Goal: Book appointment/travel/reservation

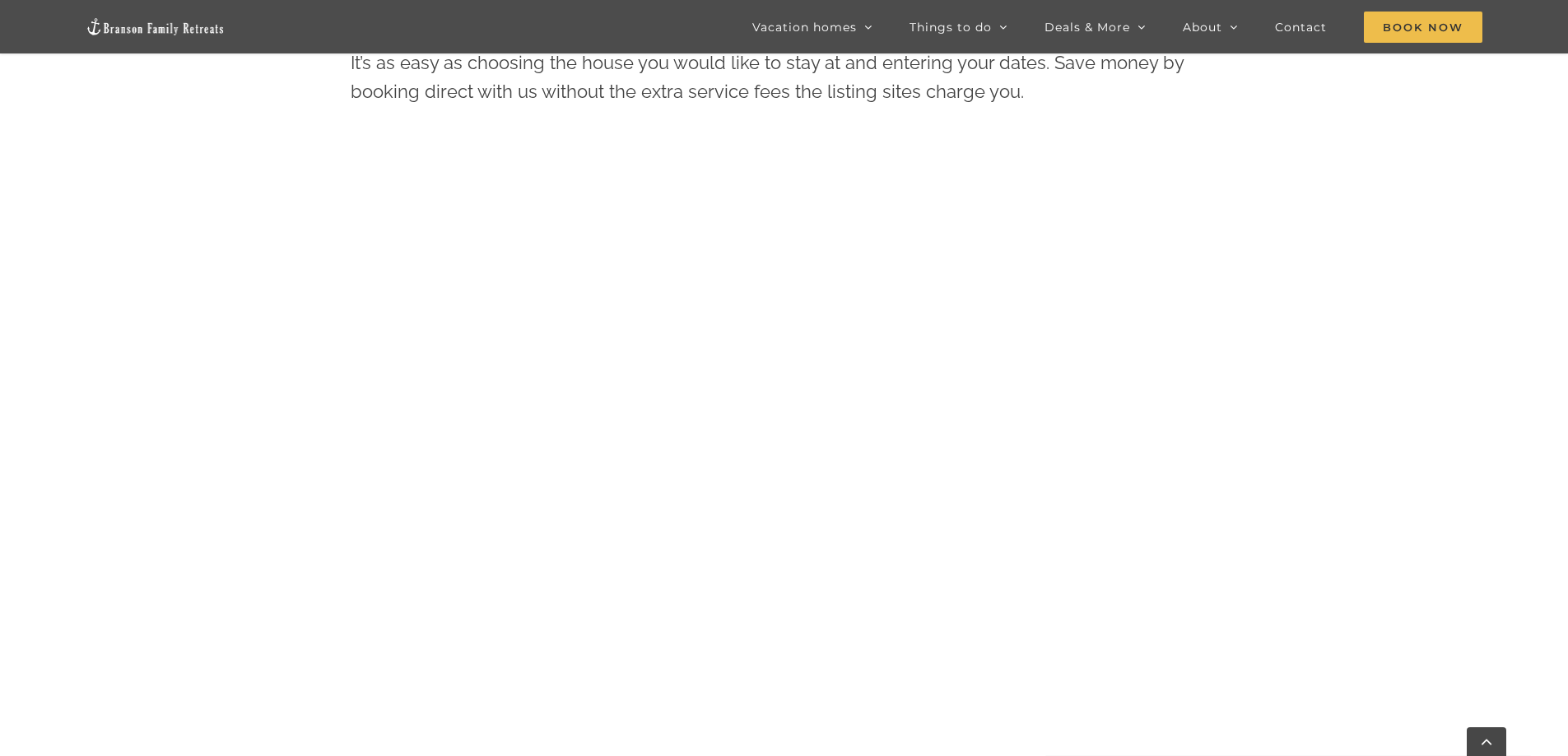
scroll to position [904, 0]
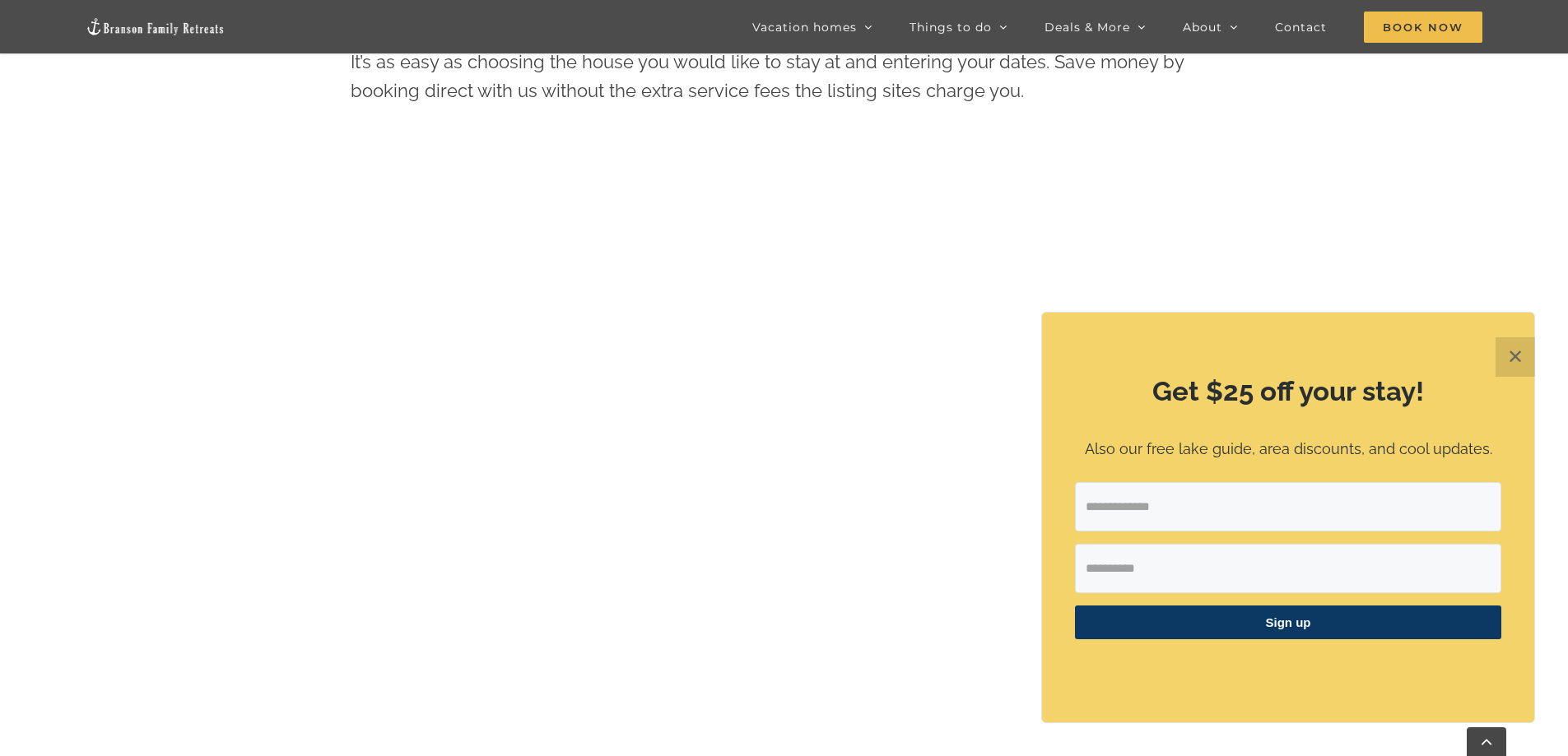
click at [1521, 344] on button "✕" at bounding box center [1515, 357] width 40 height 40
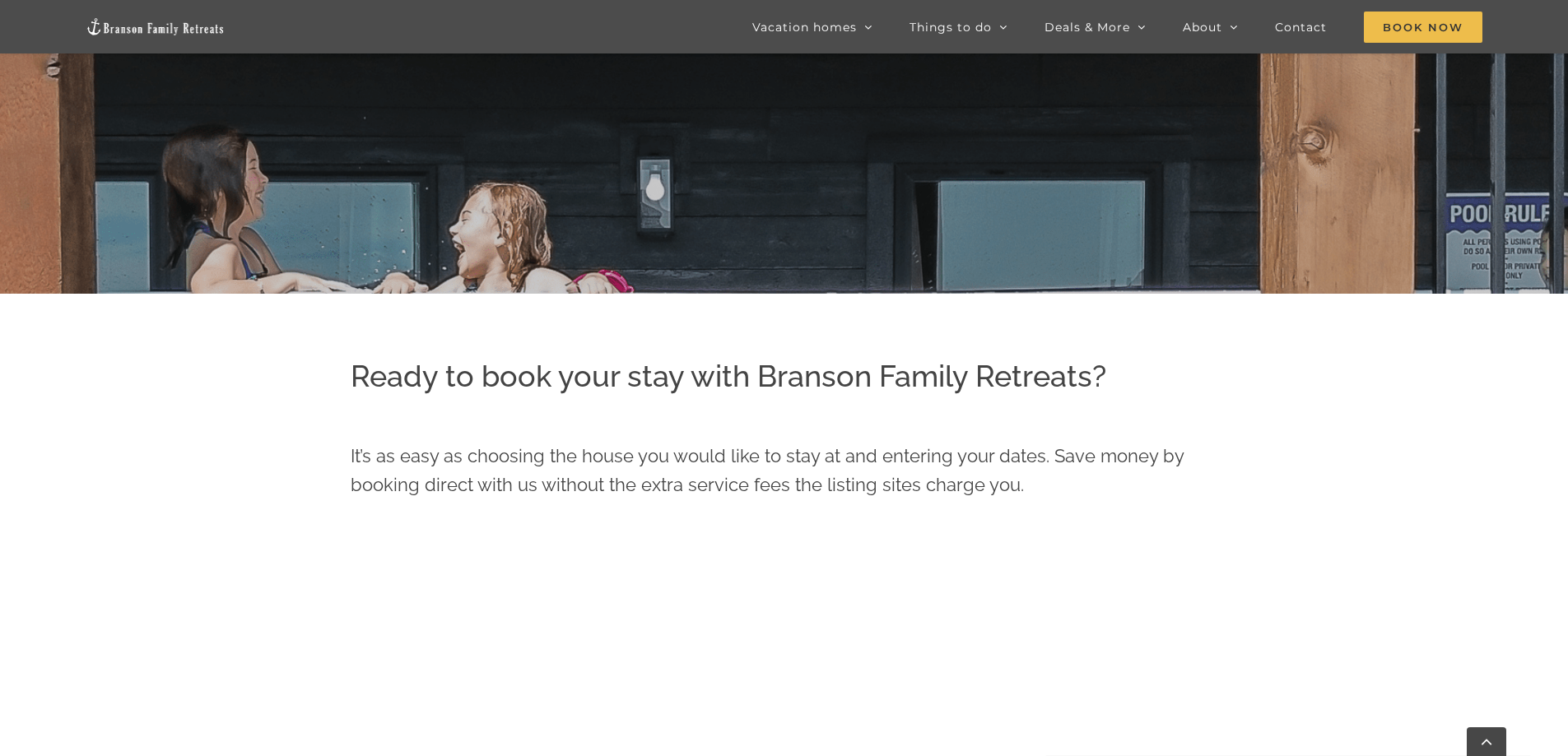
scroll to position [510, 0]
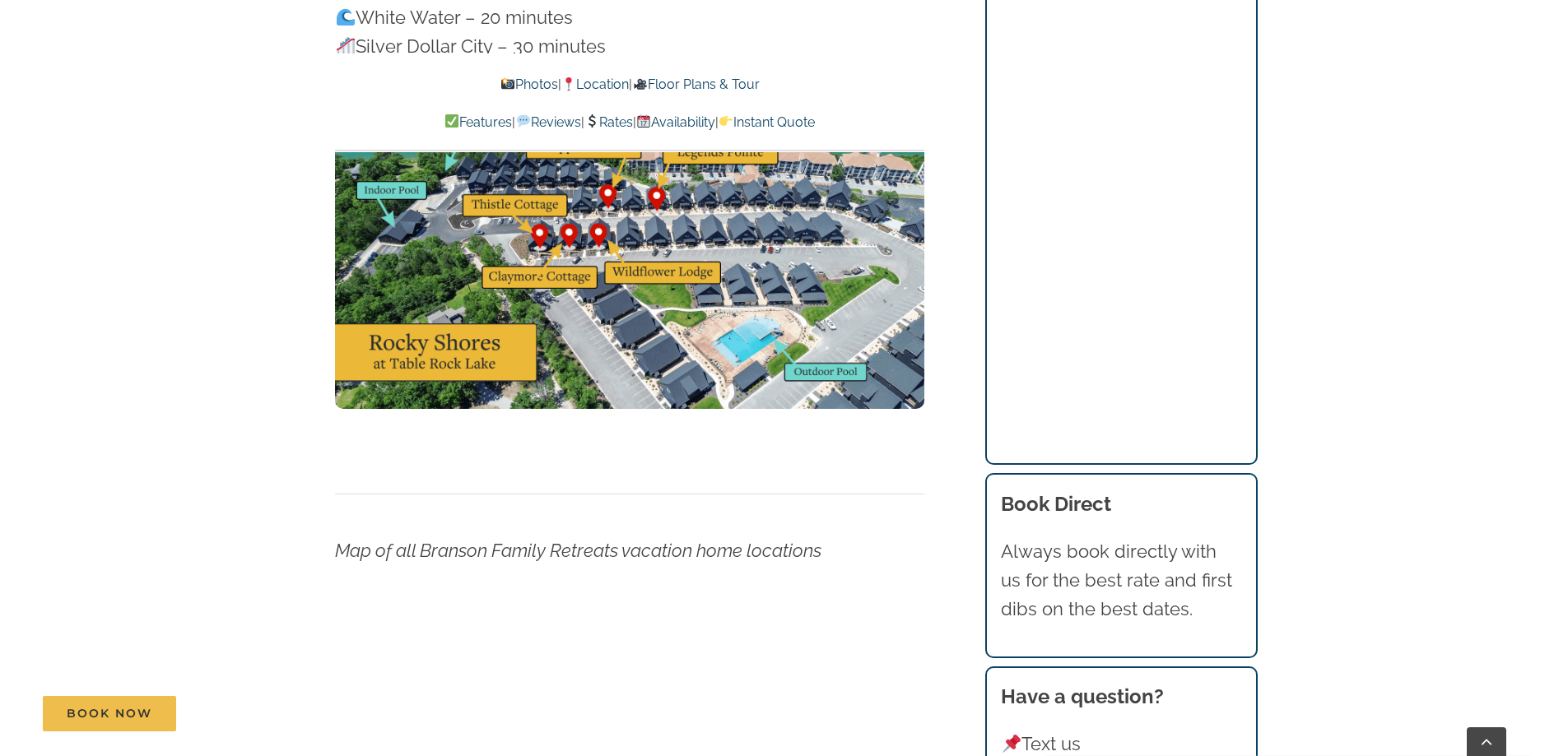
scroll to position [5348, 0]
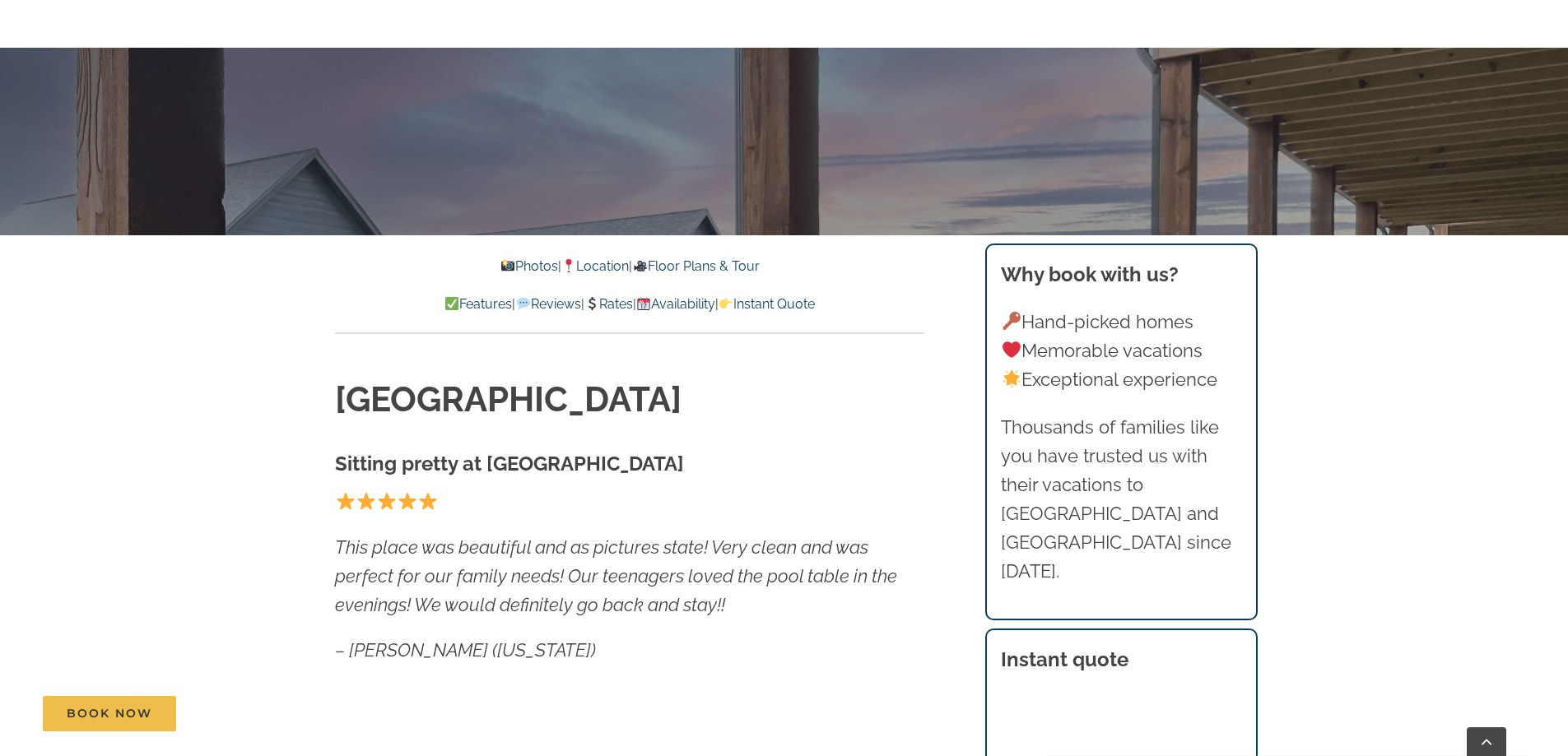
scroll to position [575, 0]
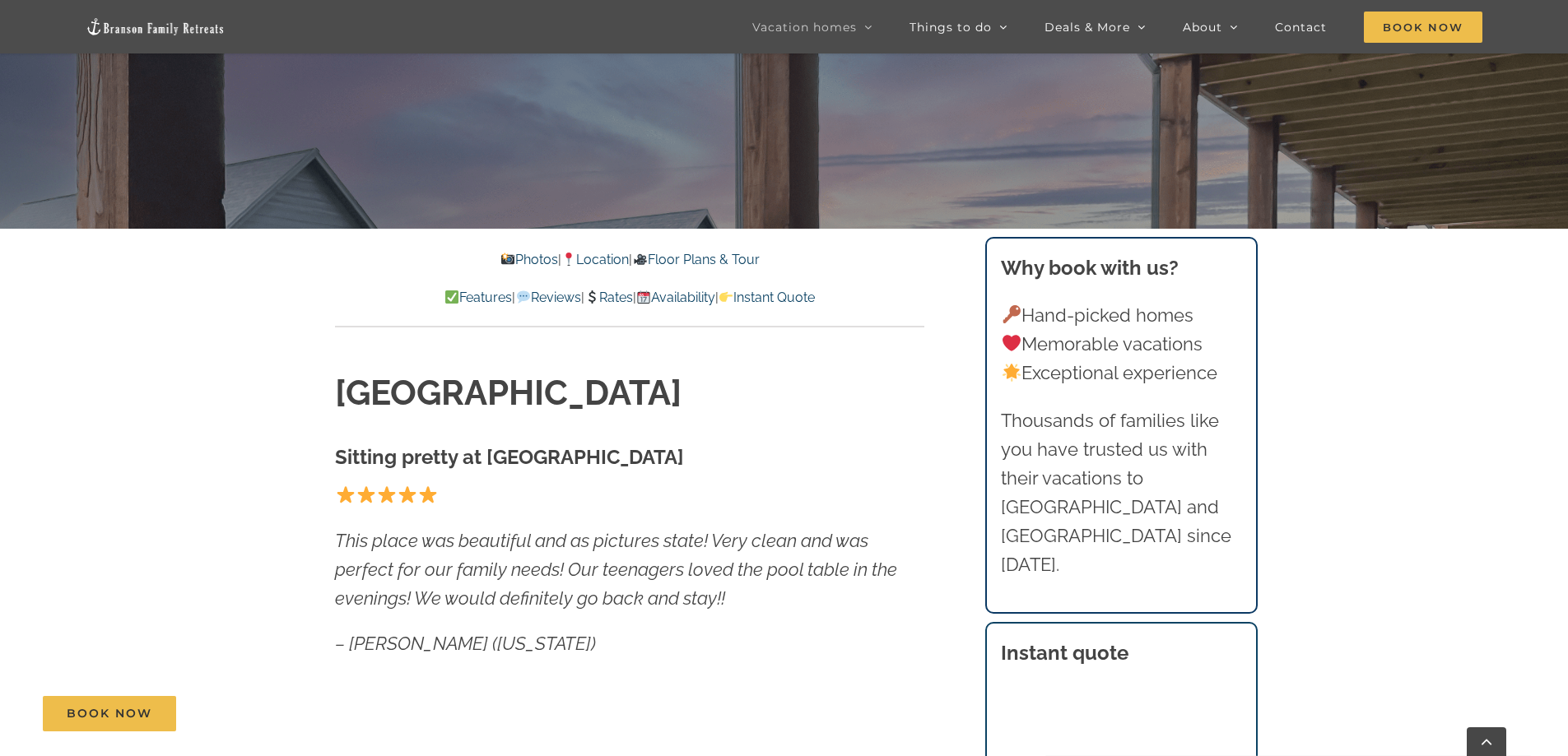
click at [685, 260] on link "Floor Plans & Tour" at bounding box center [696, 259] width 127 height 16
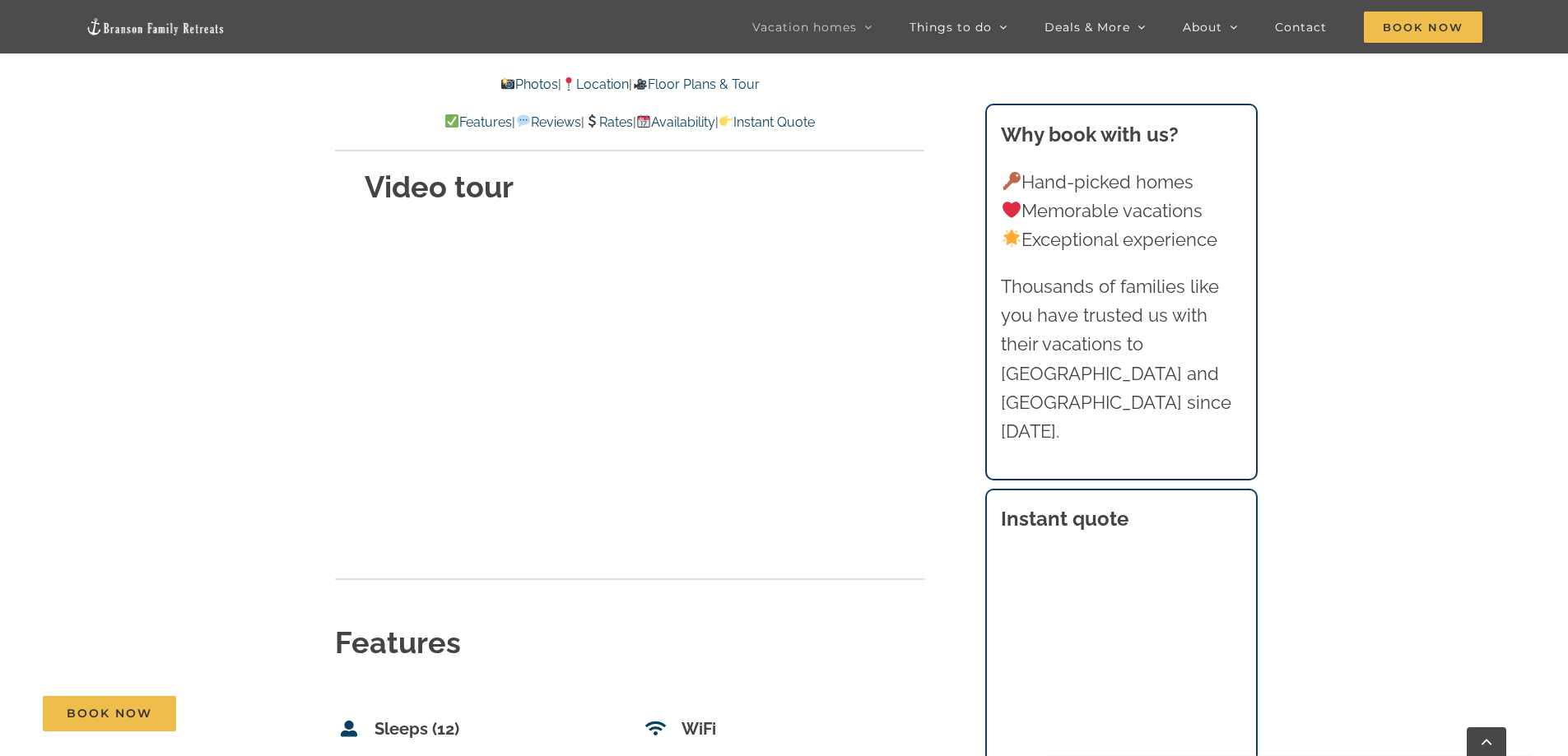
click at [614, 122] on link "Rates" at bounding box center [609, 122] width 49 height 16
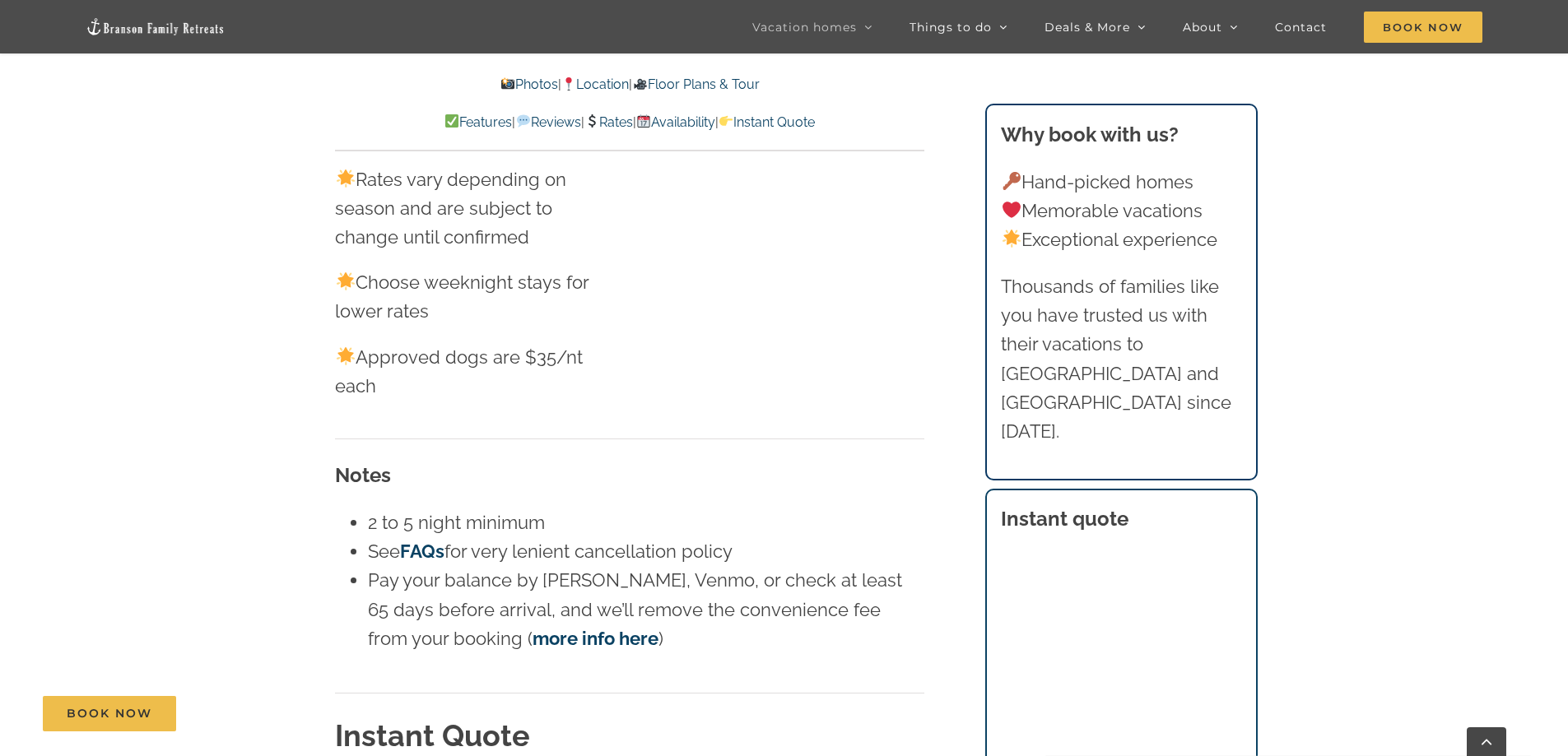
scroll to position [9905, 0]
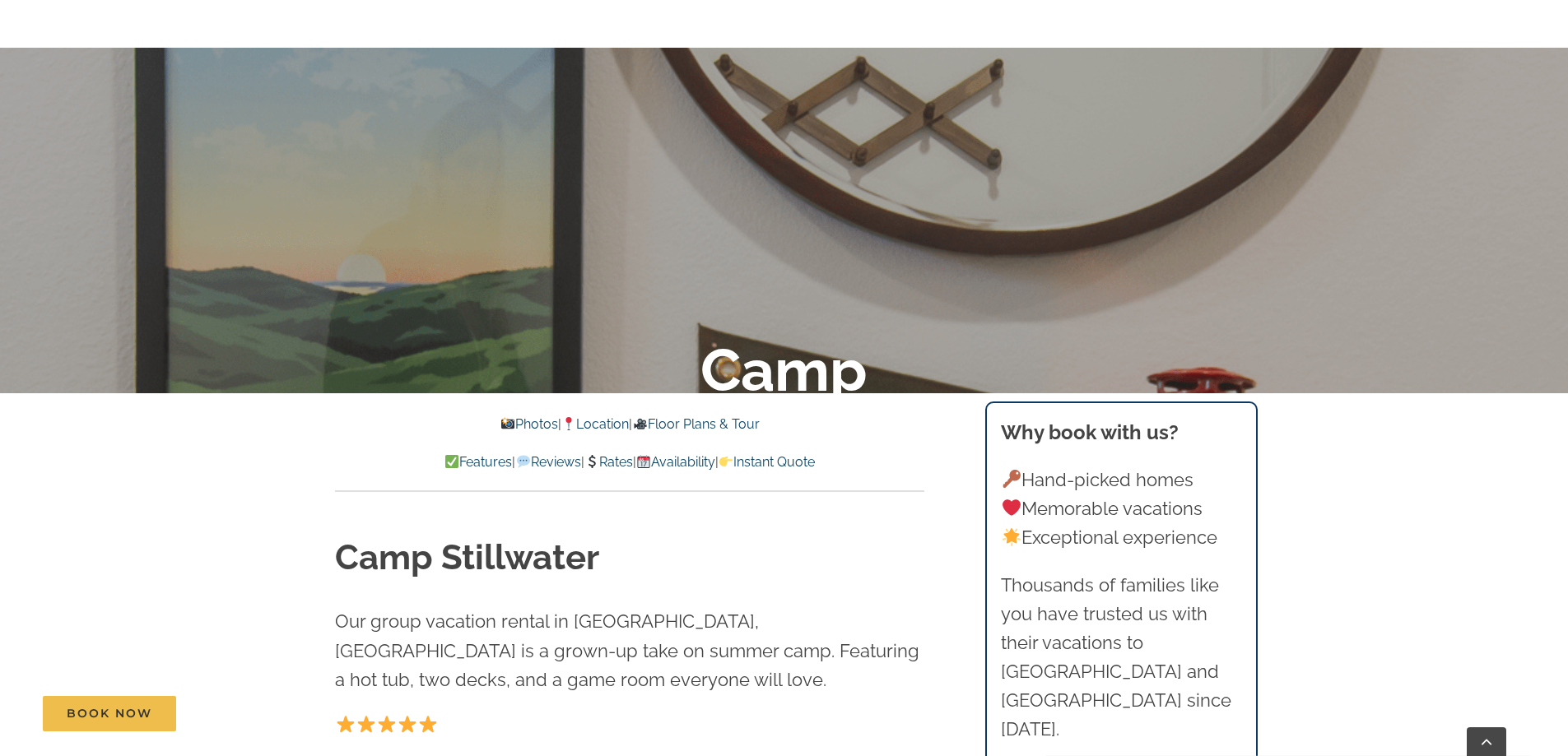
scroll to position [411, 0]
click at [509, 422] on link "Photos" at bounding box center [529, 423] width 57 height 16
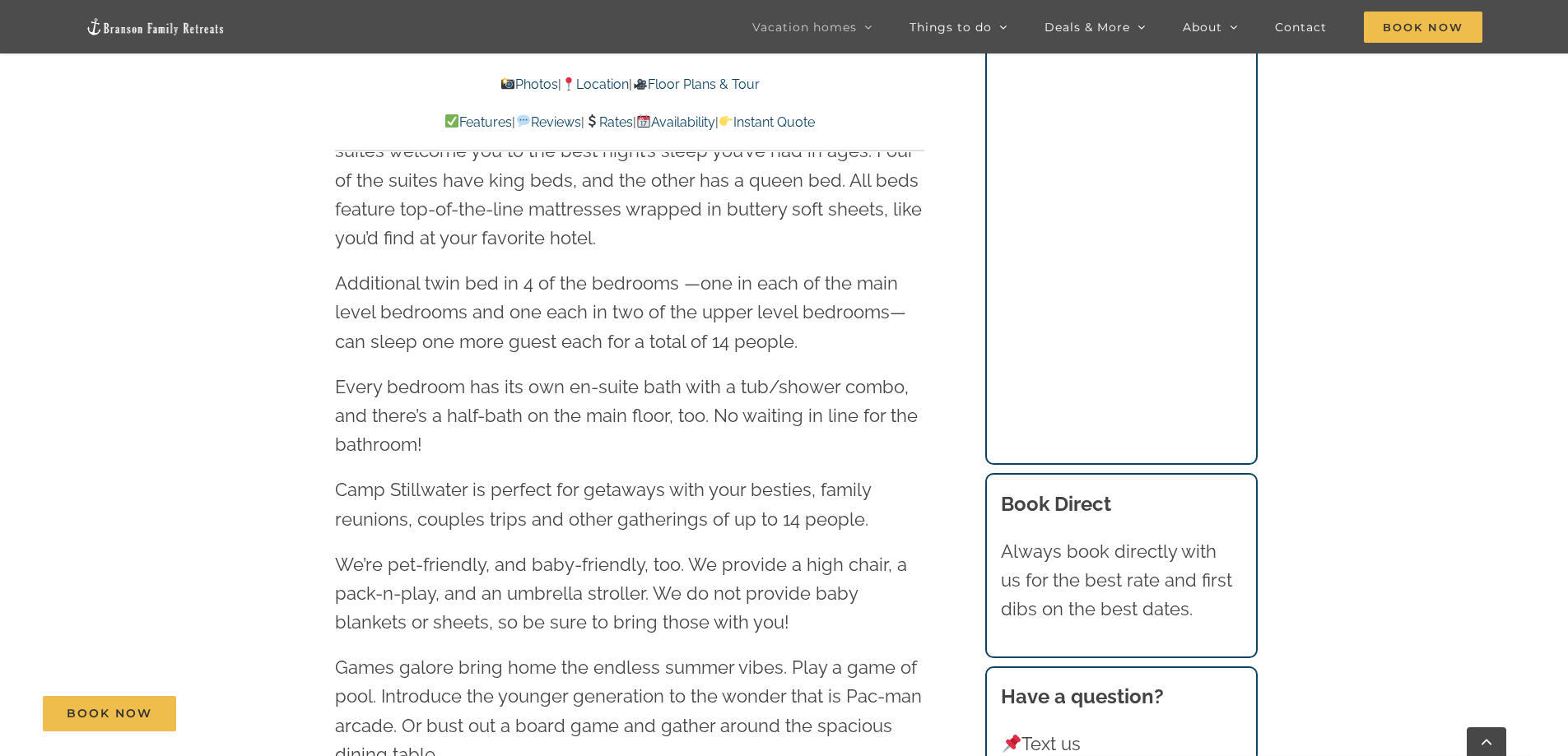
scroll to position [2221, 0]
